Goal: Information Seeking & Learning: Learn about a topic

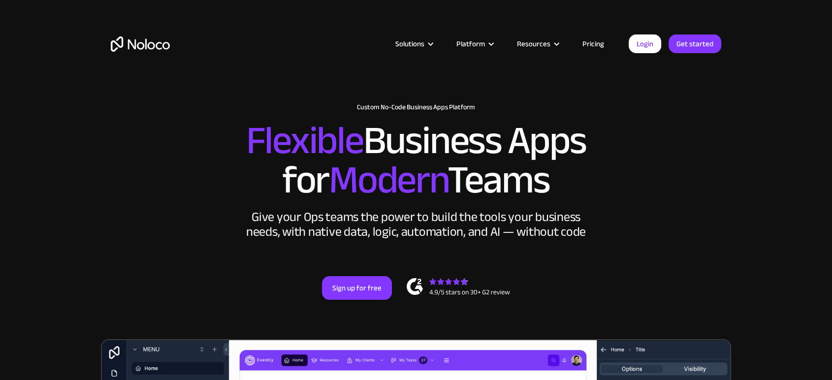
drag, startPoint x: 596, startPoint y: 42, endPoint x: 685, endPoint y: 72, distance: 94.1
click at [596, 42] on link "Pricing" at bounding box center [593, 43] width 46 height 13
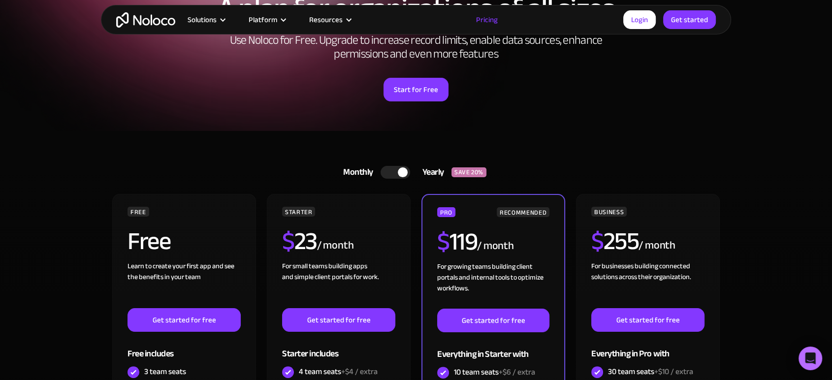
click at [391, 169] on div at bounding box center [395, 172] width 30 height 13
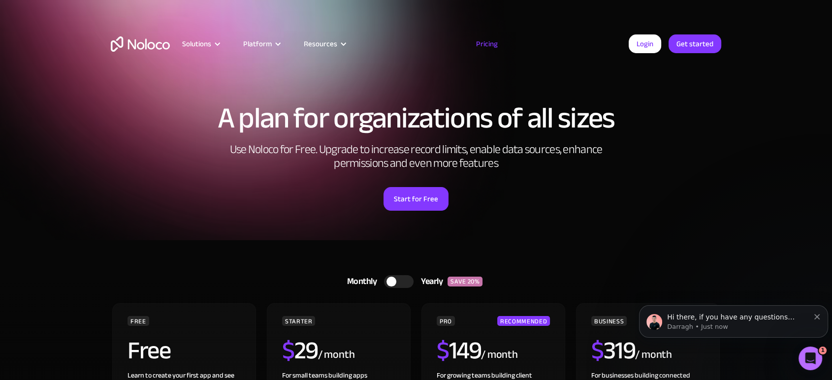
click at [643, 46] on link "Login" at bounding box center [644, 43] width 32 height 19
